Goal: Find specific page/section: Find specific page/section

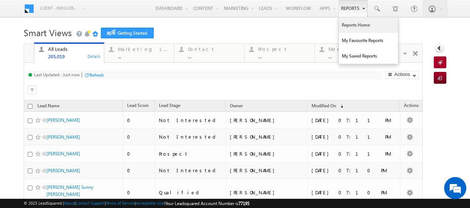
click at [349, 26] on link "Reports Home" at bounding box center [368, 25] width 59 height 16
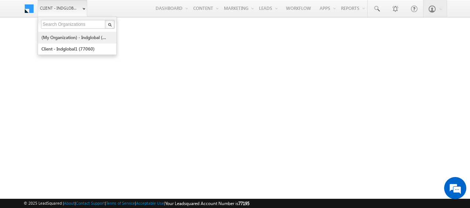
click at [73, 38] on link "(My Organization) - indglobal (48060)" at bounding box center [75, 37] width 68 height 11
